Goal: Information Seeking & Learning: Learn about a topic

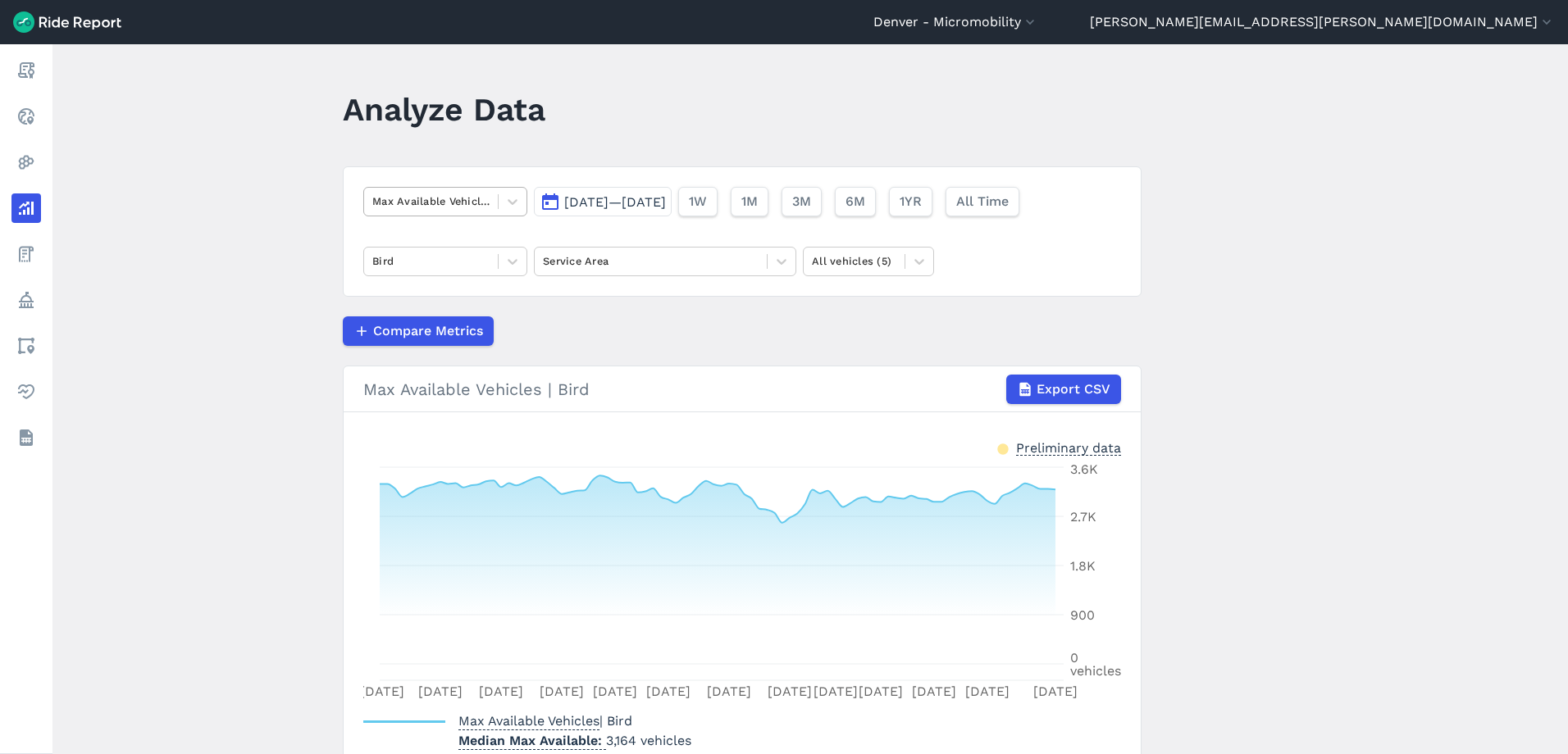
click at [433, 199] on div at bounding box center [430, 201] width 117 height 18
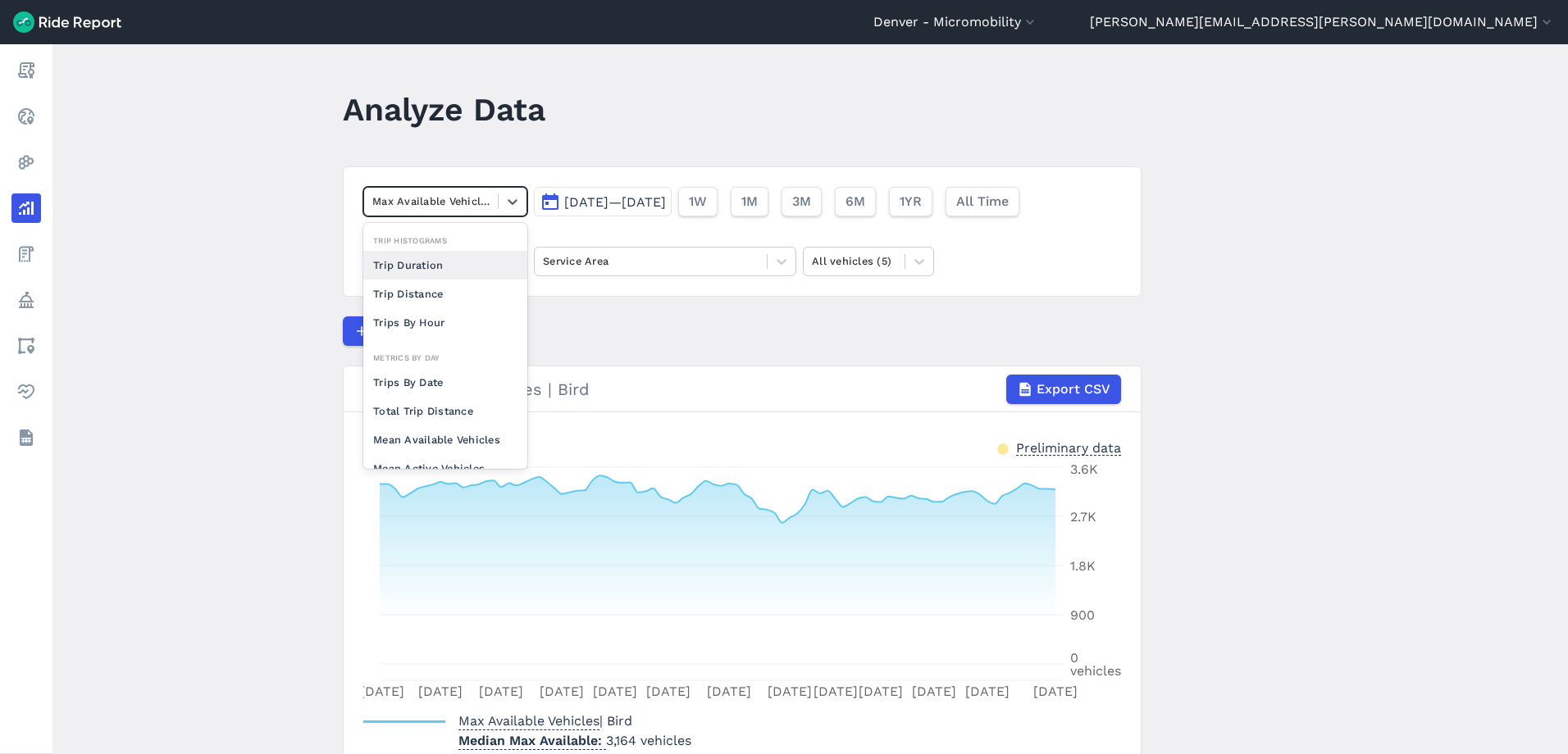
click at [447, 267] on div "Trip Duration" at bounding box center [445, 265] width 164 height 29
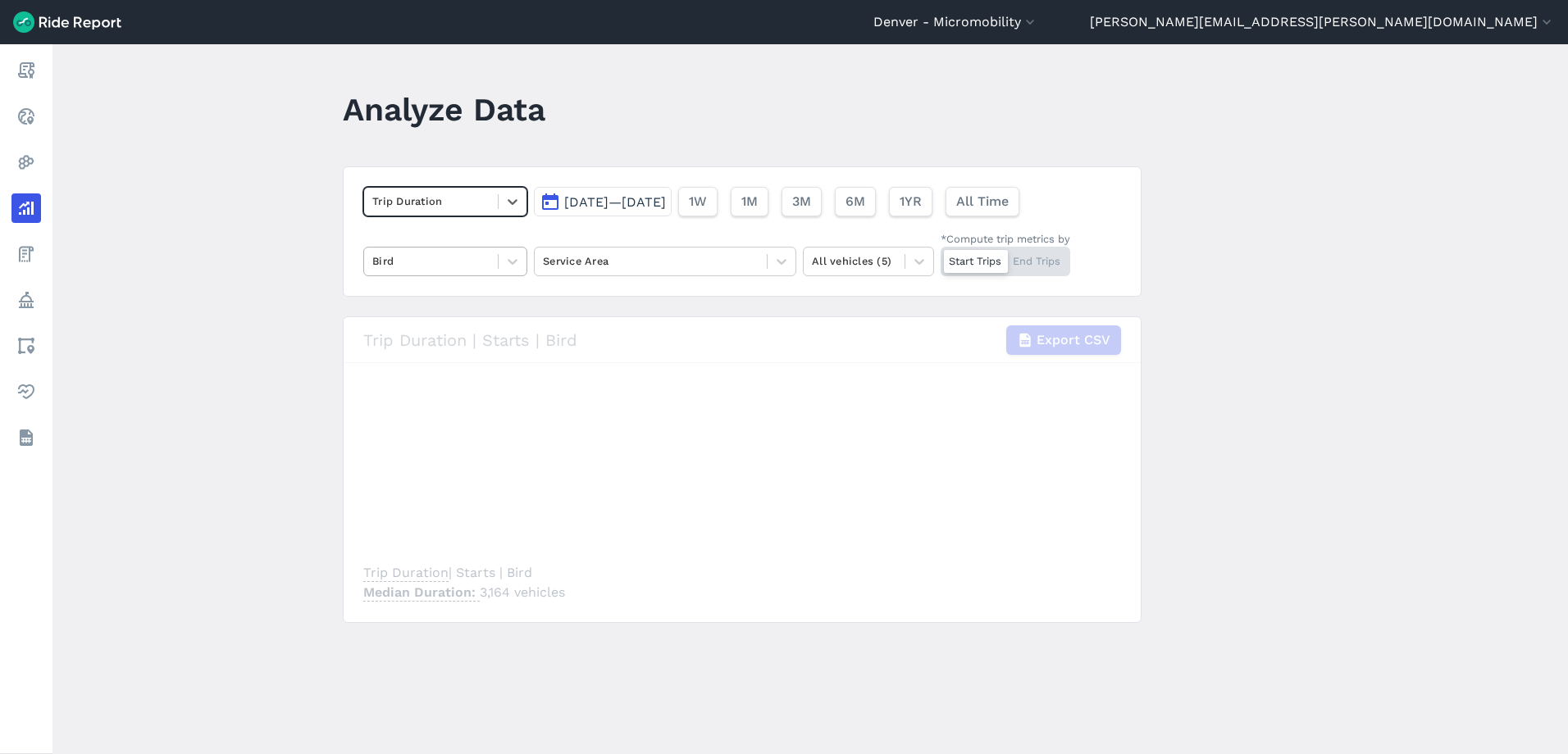
click at [448, 262] on div at bounding box center [430, 261] width 117 height 18
drag, startPoint x: 427, startPoint y: 294, endPoint x: 548, endPoint y: 277, distance: 122.2
click at [426, 294] on div "All operators" at bounding box center [445, 300] width 164 height 29
click at [599, 255] on div at bounding box center [650, 261] width 216 height 18
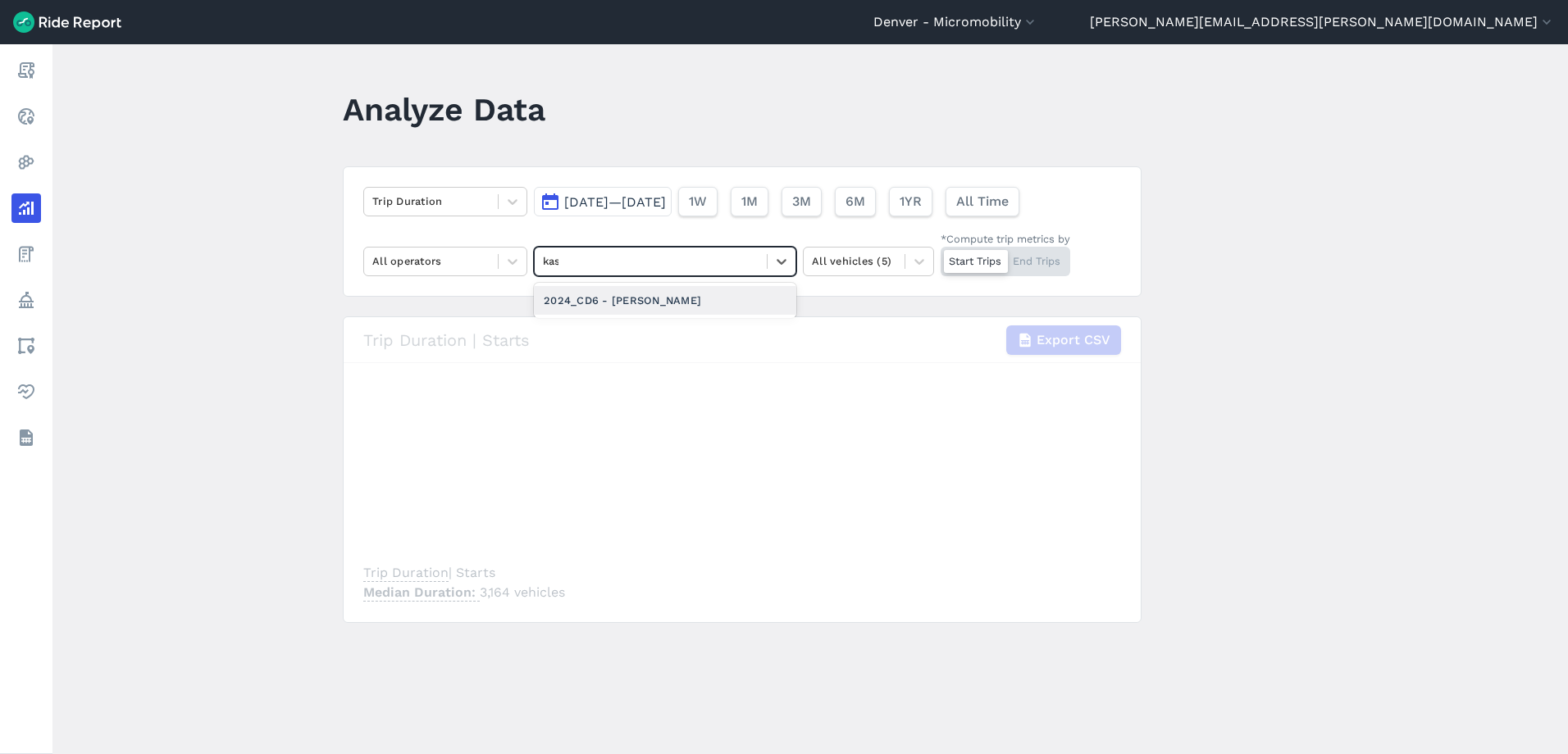
type input "kash"
click at [875, 189] on button "6M" at bounding box center [854, 201] width 41 height 29
click at [663, 203] on span "[DATE]—[DATE]" at bounding box center [614, 203] width 101 height 16
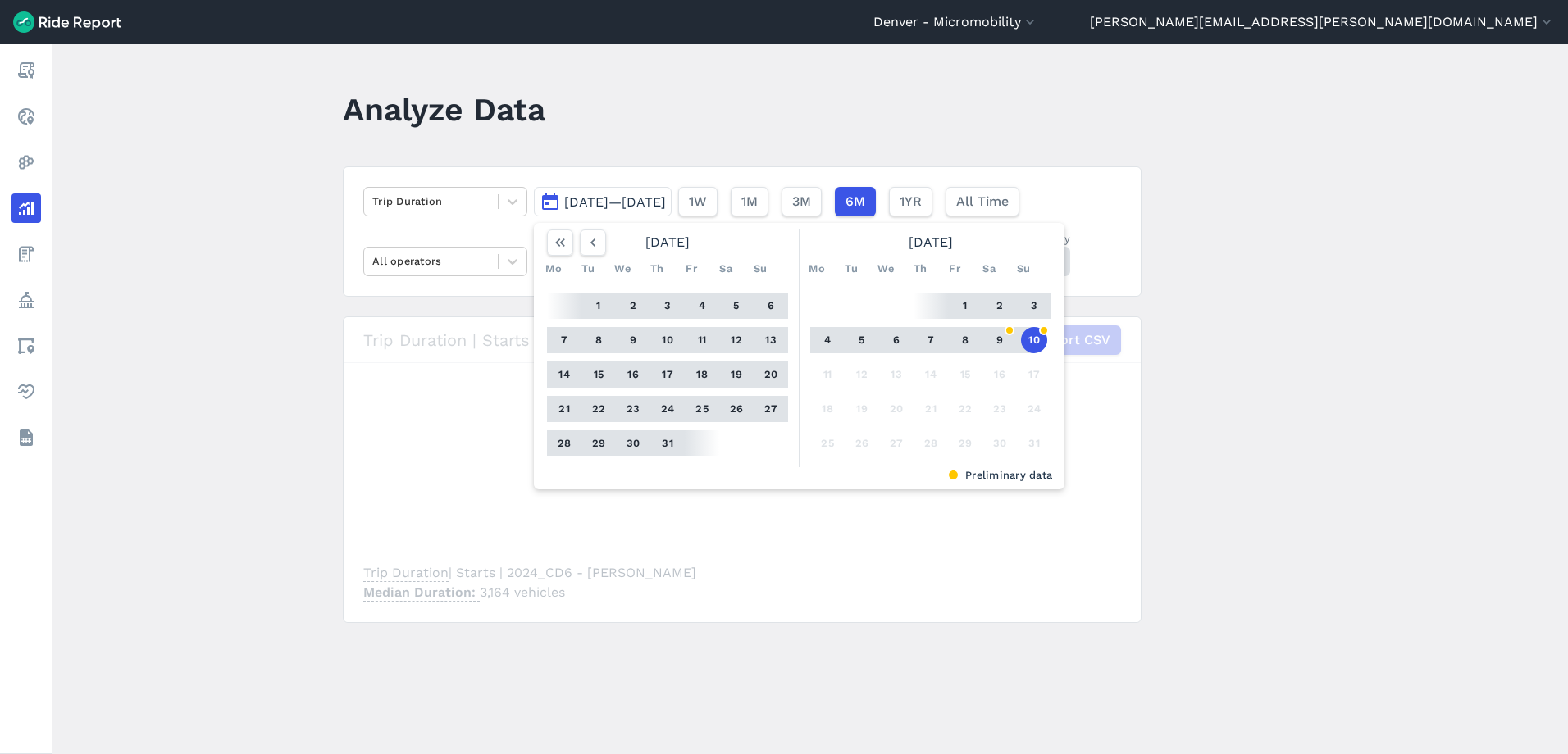
drag, startPoint x: 1252, startPoint y: 334, endPoint x: 971, endPoint y: 258, distance: 291.1
click at [1251, 334] on main "Analyze Data Trip Duration [DATE]—[DATE] [DATE] Mo Tu We Th Fr Sa Su 1 2 3 4 5 …" at bounding box center [810, 399] width 1515 height 710
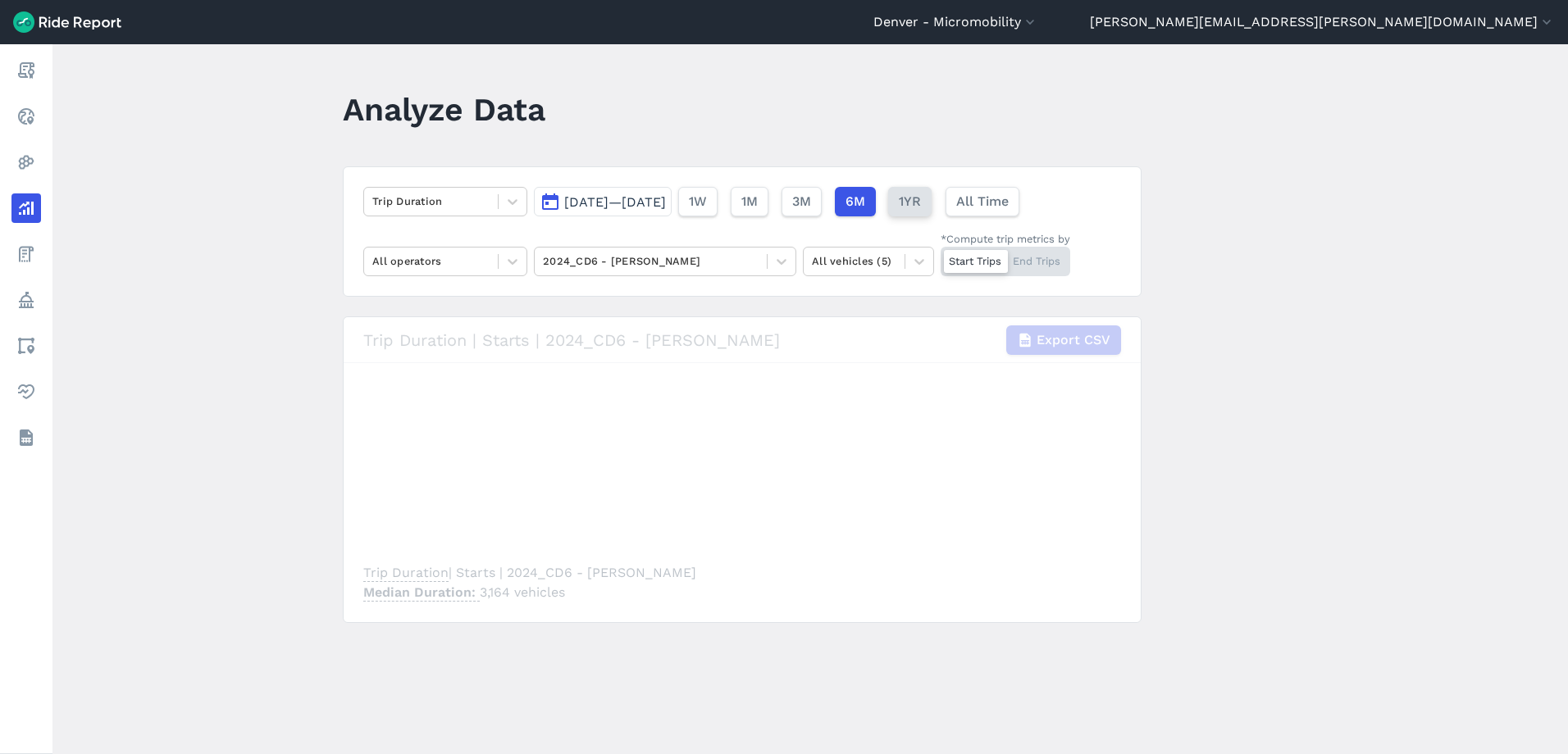
click at [932, 197] on button "1YR" at bounding box center [910, 201] width 43 height 29
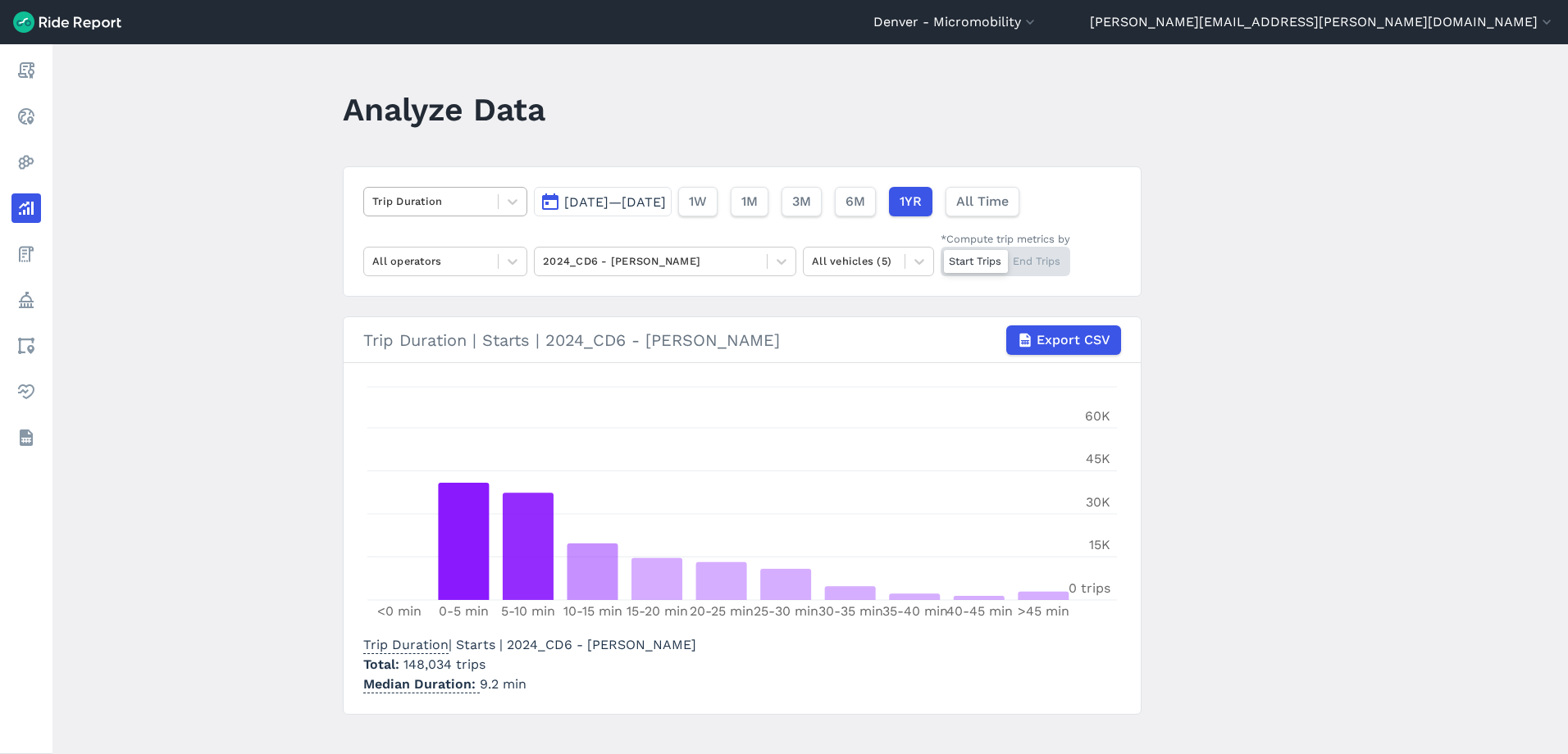
click at [437, 202] on div at bounding box center [430, 201] width 117 height 18
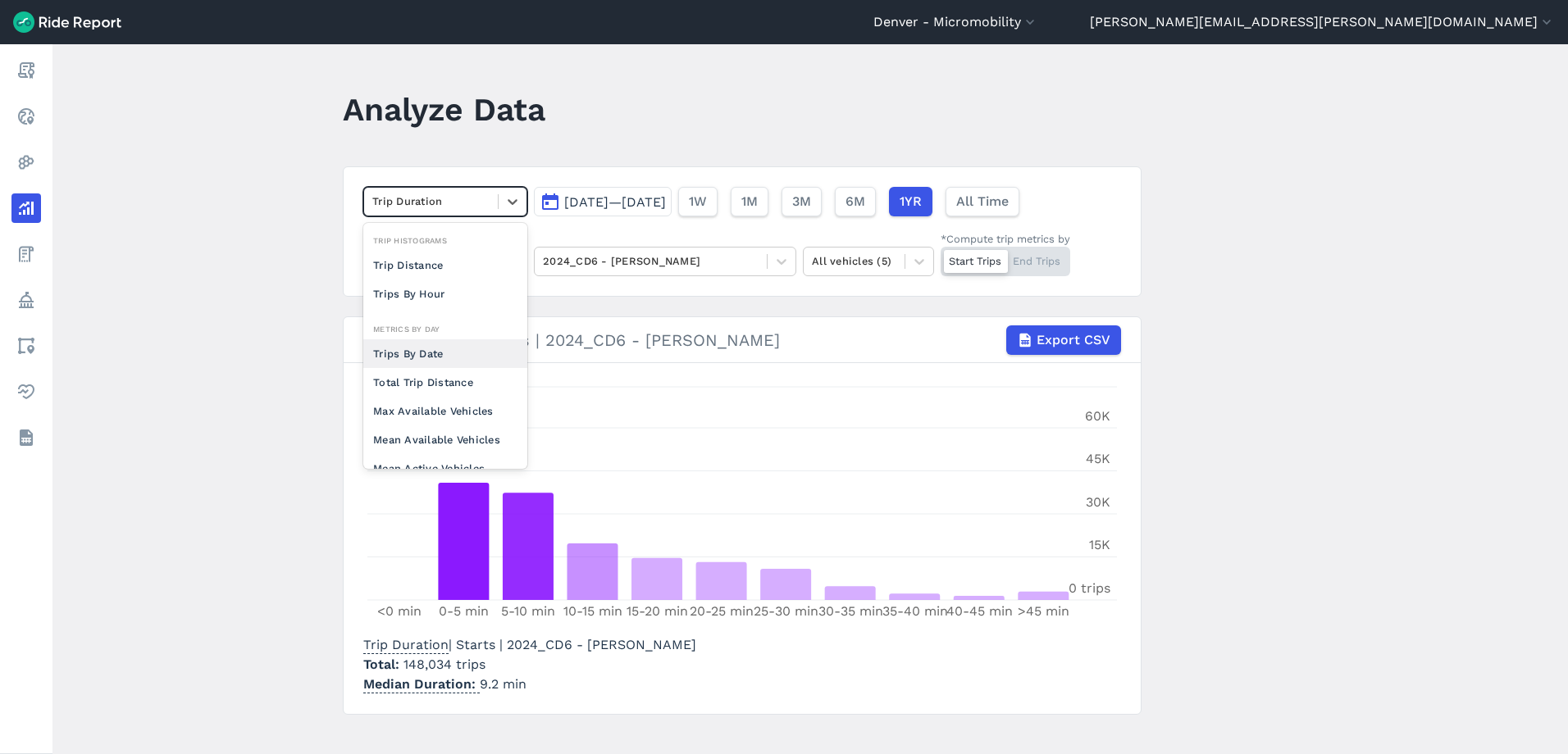
click at [430, 357] on div "Trips By Date" at bounding box center [445, 353] width 164 height 29
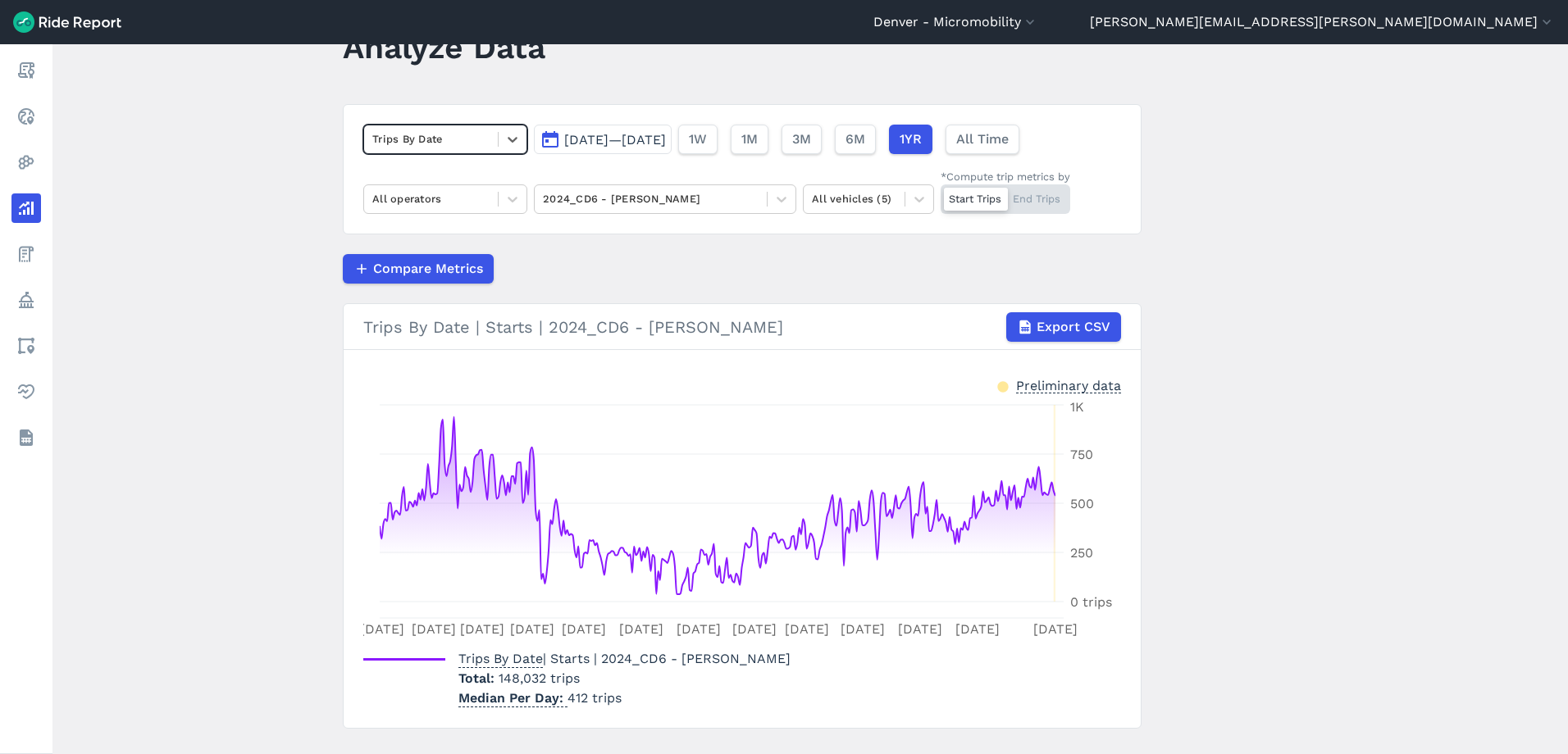
scroll to position [96, 0]
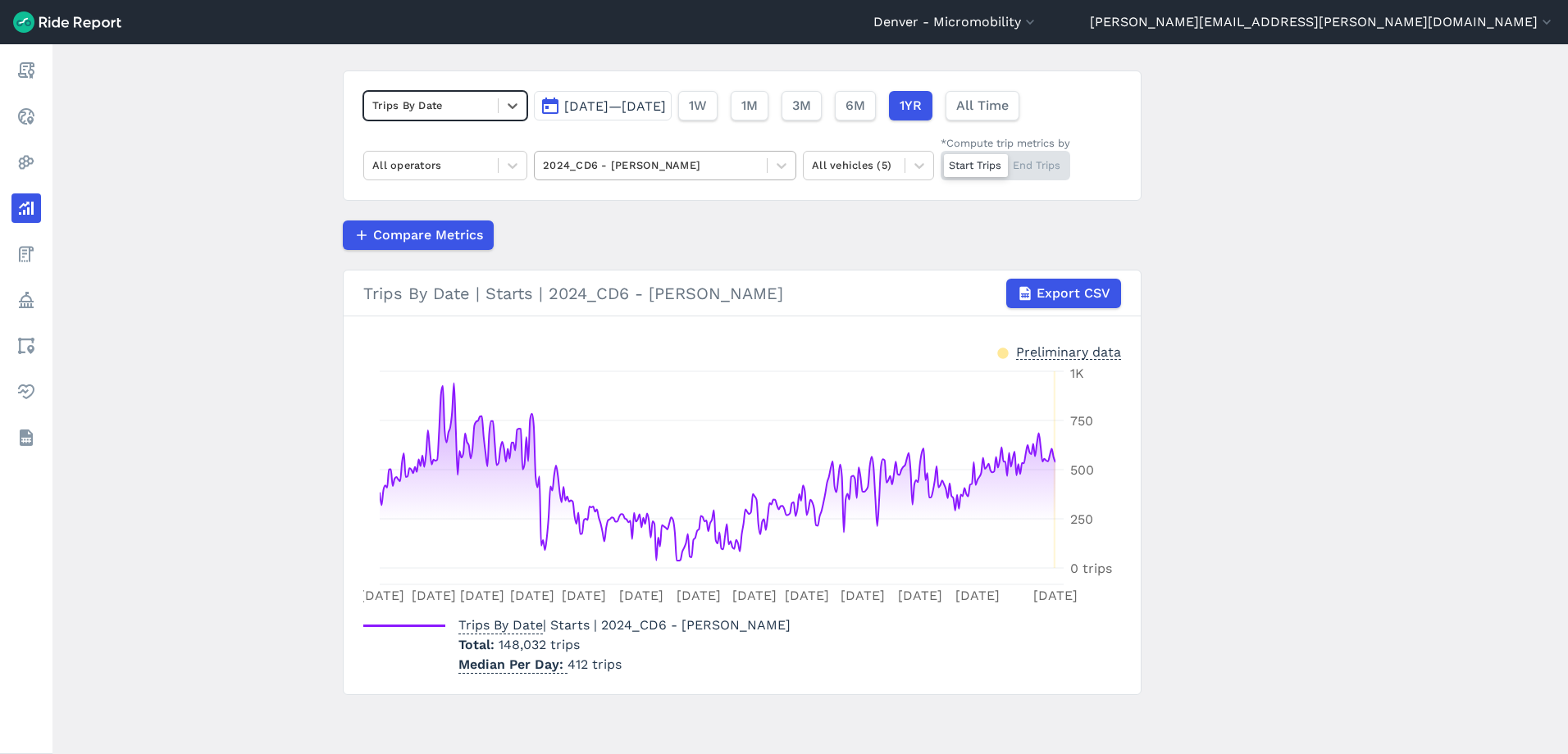
click at [603, 171] on div at bounding box center [650, 165] width 216 height 18
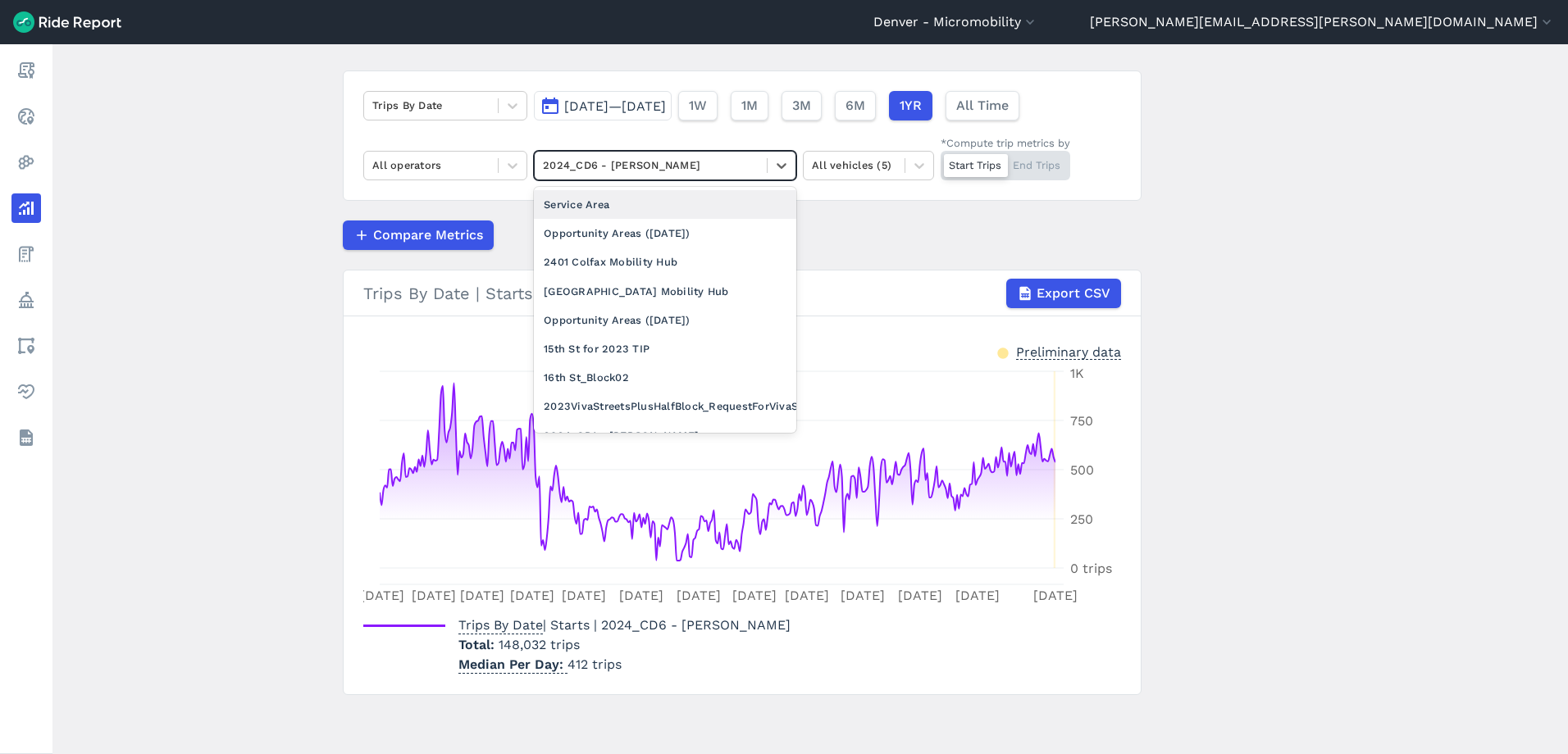
click at [590, 203] on div "Service Area" at bounding box center [665, 204] width 263 height 29
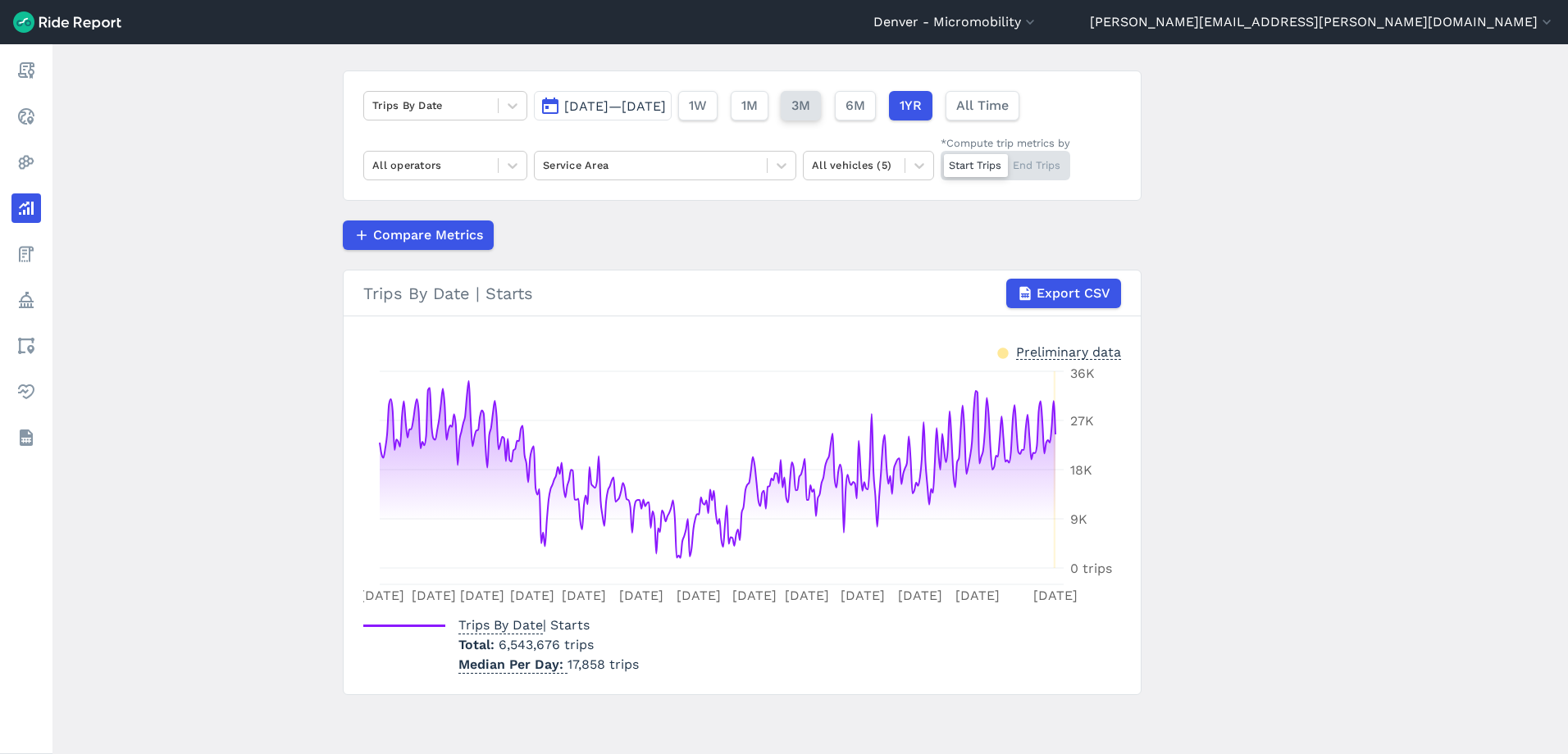
click at [810, 97] on span "3M" at bounding box center [800, 106] width 19 height 19
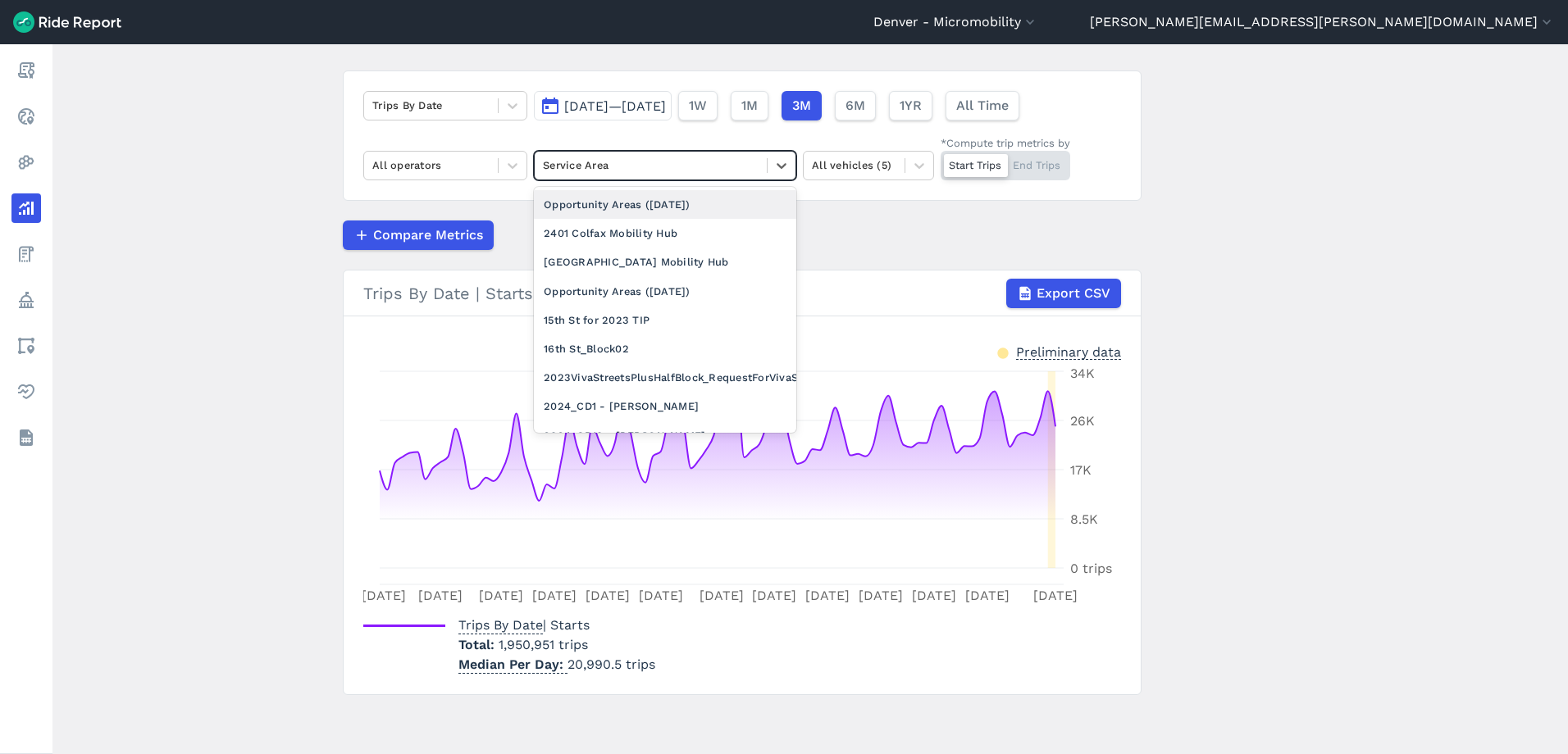
click at [646, 155] on div "Service Area" at bounding box center [650, 165] width 232 height 26
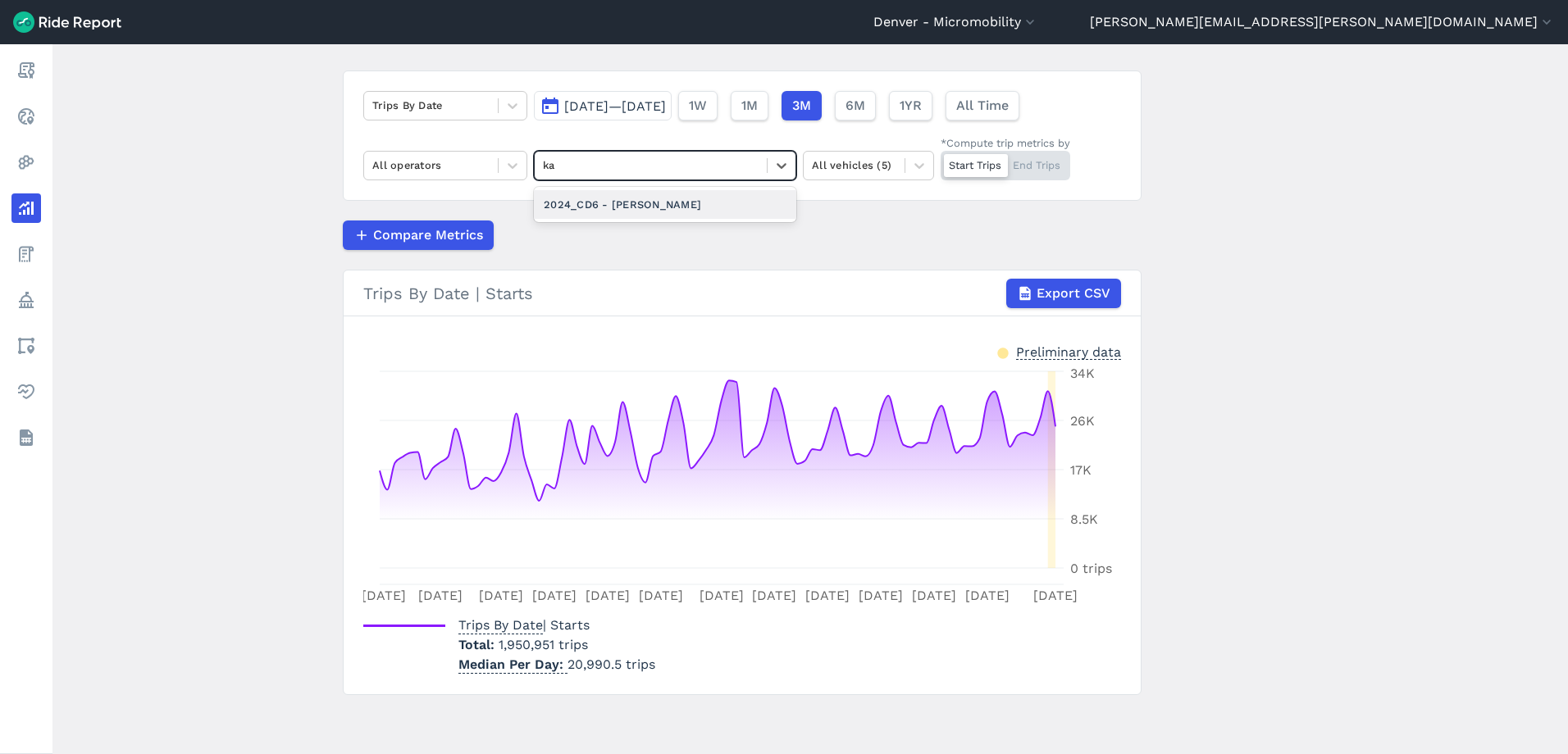
type input "kas"
